Goal: Participate in discussion: Engage in conversation with other users on a specific topic

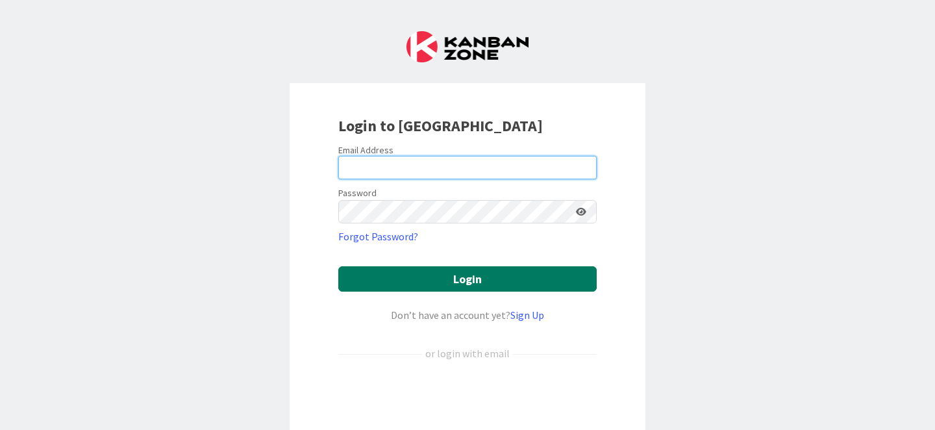
type input "[EMAIL_ADDRESS][PERSON_NAME][DOMAIN_NAME]"
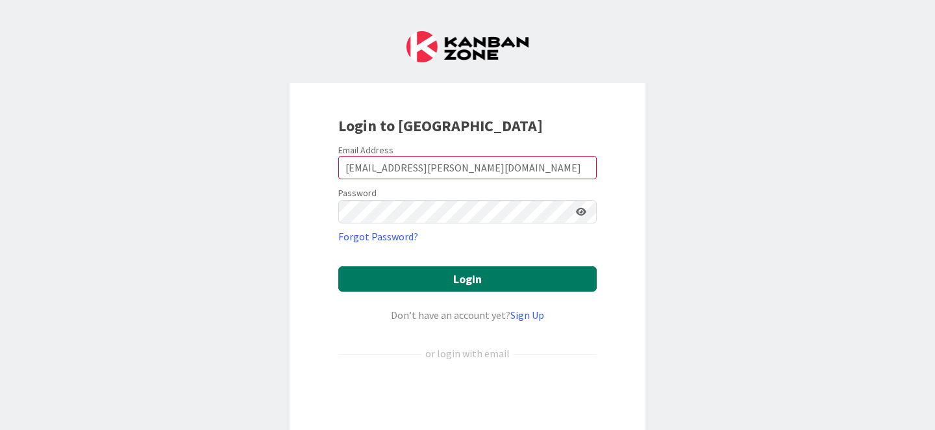
click at [421, 279] on button "Login" at bounding box center [467, 278] width 258 height 25
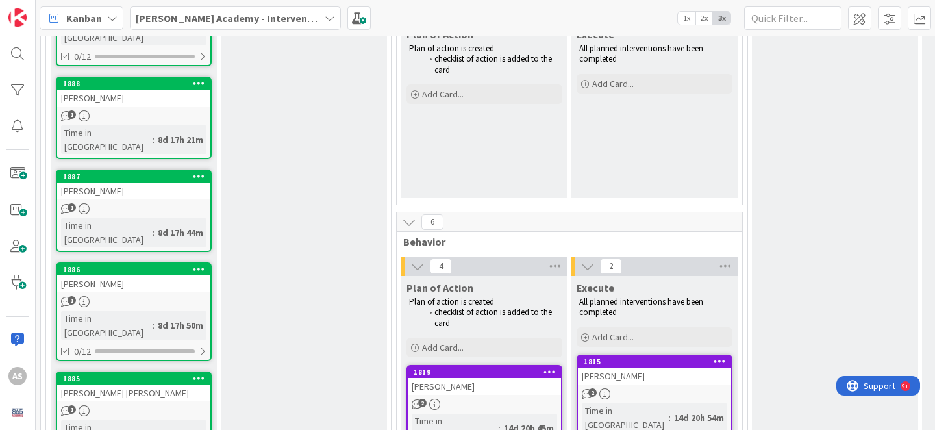
scroll to position [673, 0]
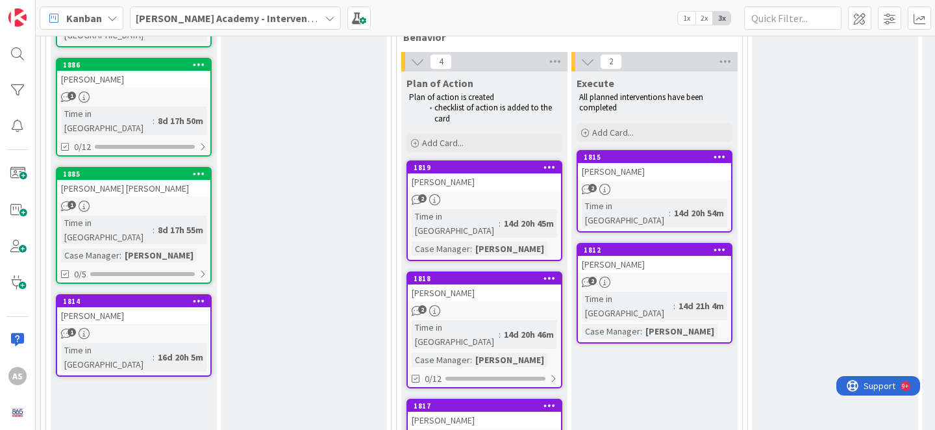
click at [631, 173] on div "[PERSON_NAME]" at bounding box center [654, 171] width 153 height 17
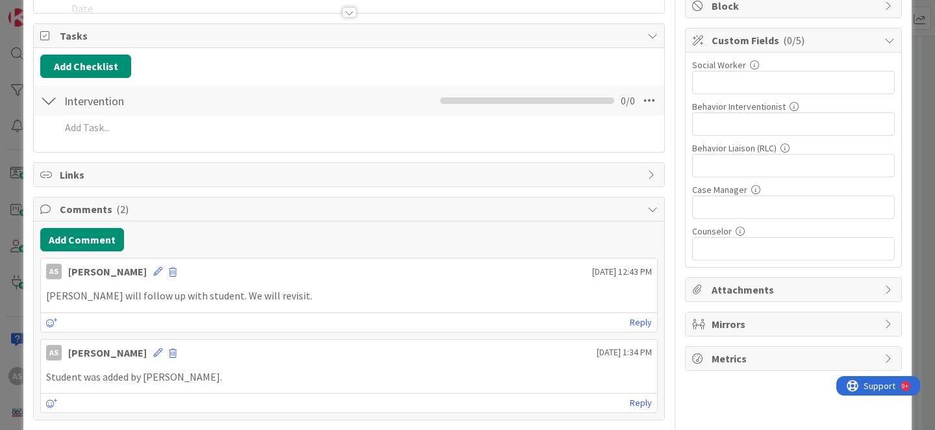
scroll to position [221, 0]
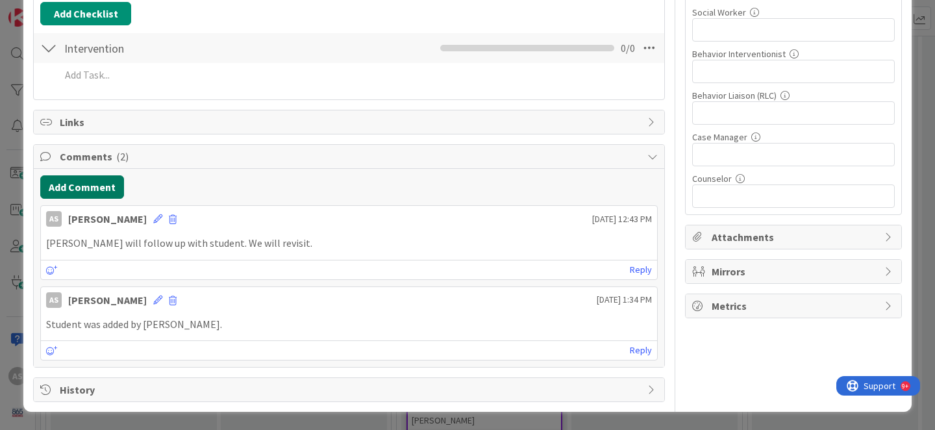
click at [84, 197] on button "Add Comment" at bounding box center [82, 186] width 84 height 23
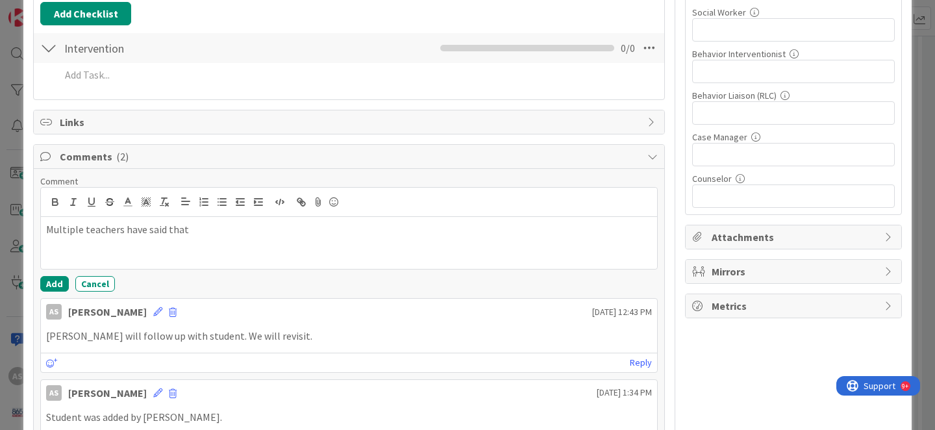
drag, startPoint x: 214, startPoint y: 233, endPoint x: 0, endPoint y: 231, distance: 214.3
click at [0, 231] on div "ID 1815 [PERSON_NAME] Academy - Intervention Execute Title 11 / 128 [PERSON_NAM…" at bounding box center [467, 215] width 935 height 430
click at [96, 280] on button "Cancel" at bounding box center [95, 284] width 40 height 16
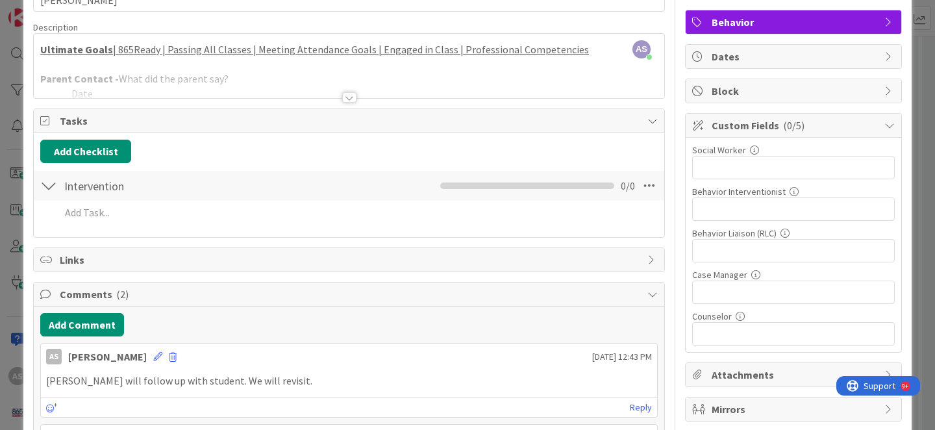
scroll to position [0, 0]
